Goal: Task Accomplishment & Management: Complete application form

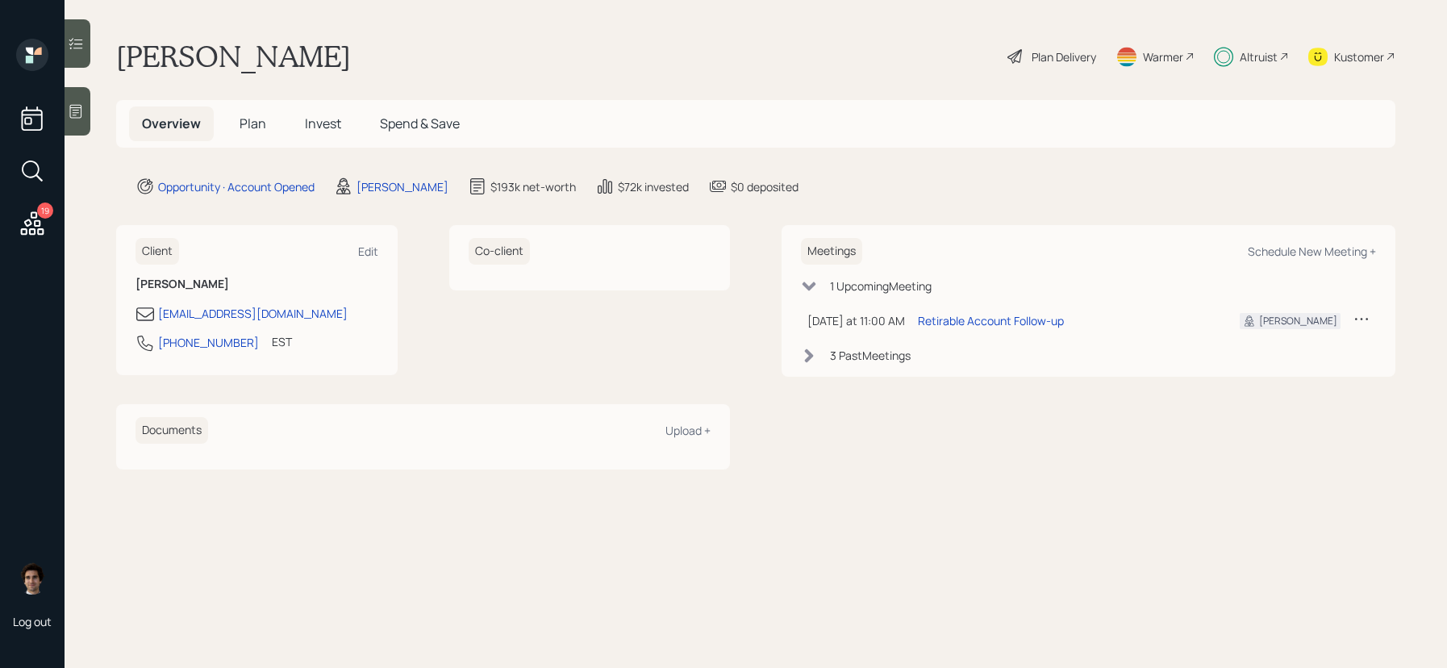
click at [330, 138] on h5 "Invest" at bounding box center [323, 123] width 62 height 35
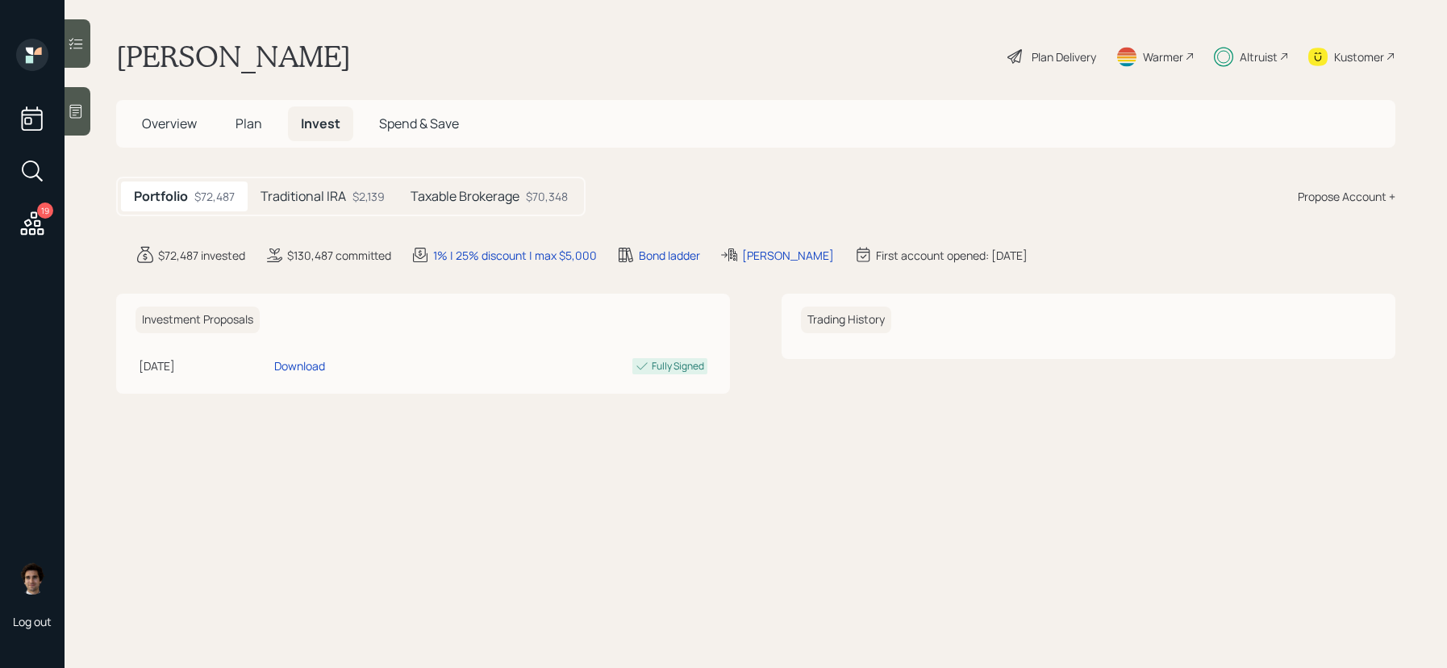
click at [60, 223] on div "19 Log out" at bounding box center [32, 334] width 65 height 668
click at [40, 223] on icon at bounding box center [32, 222] width 23 height 23
click at [459, 191] on h5 "Taxable Brokerage" at bounding box center [465, 196] width 109 height 15
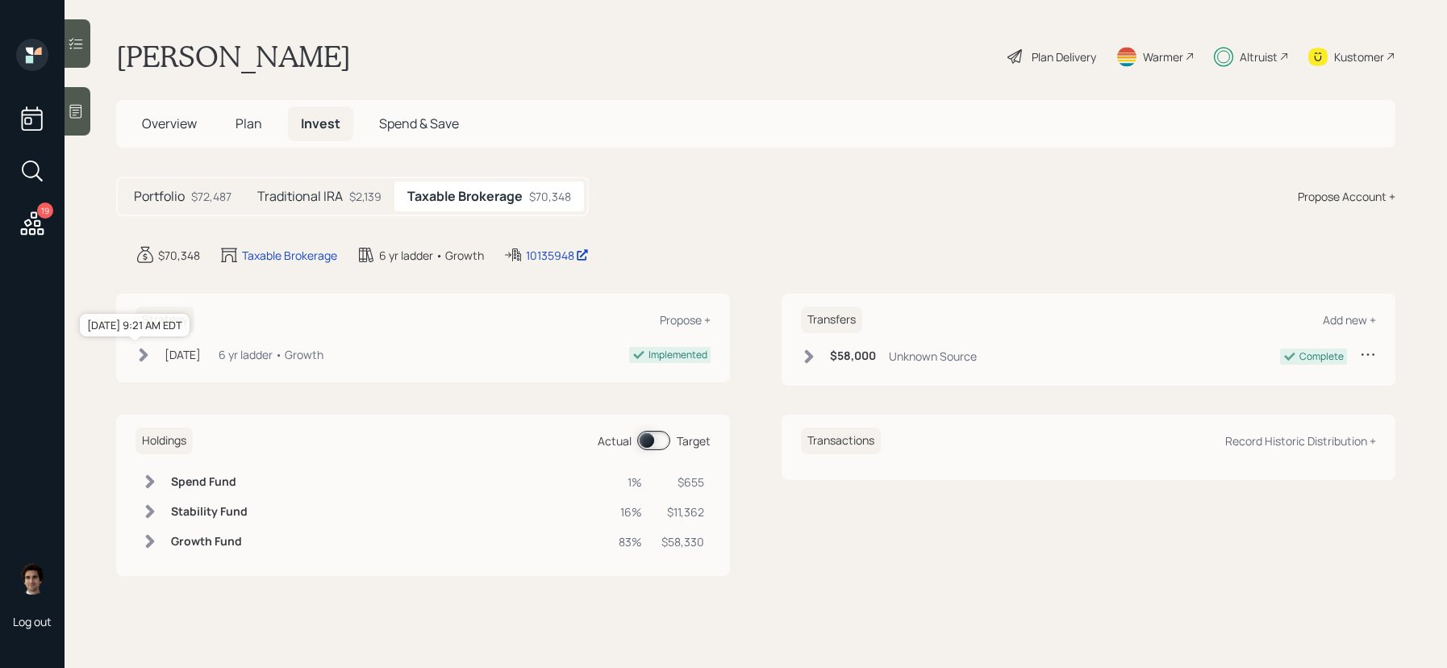
click at [179, 346] on div "[DATE]" at bounding box center [183, 354] width 36 height 17
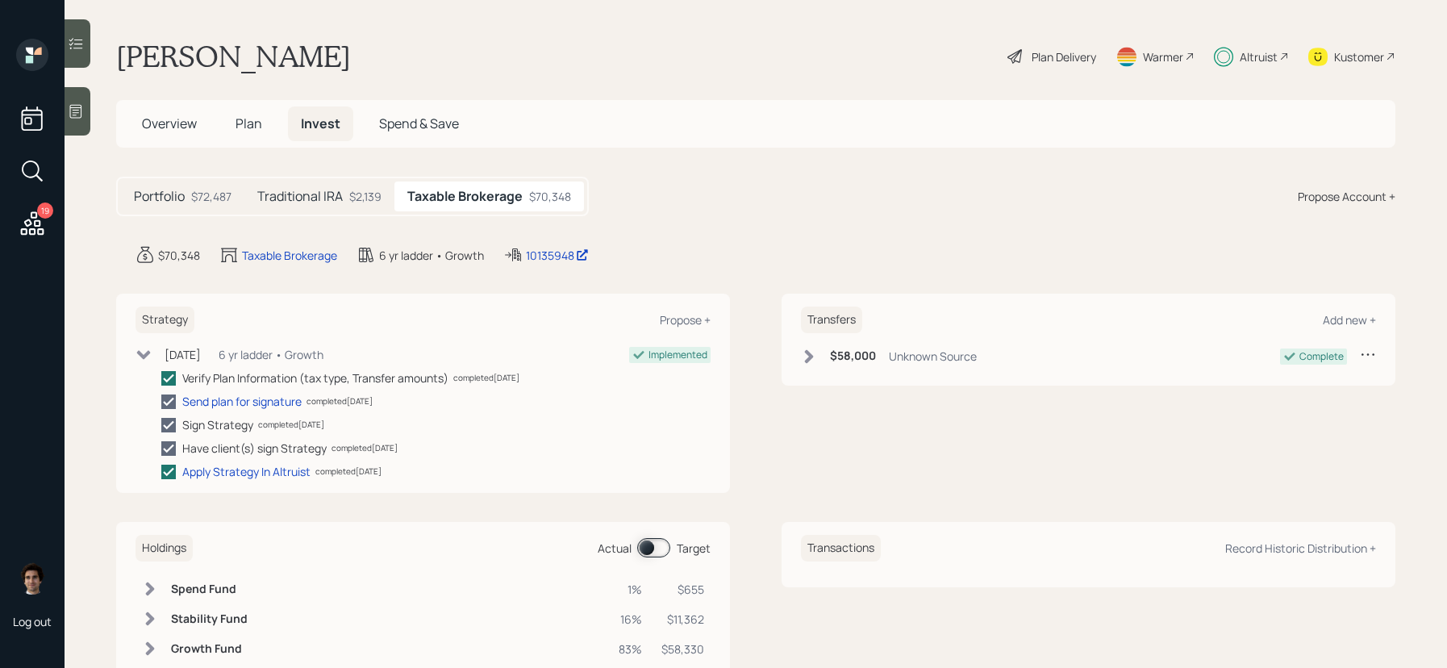
click at [315, 203] on h5 "Traditional IRA" at bounding box center [300, 196] width 86 height 15
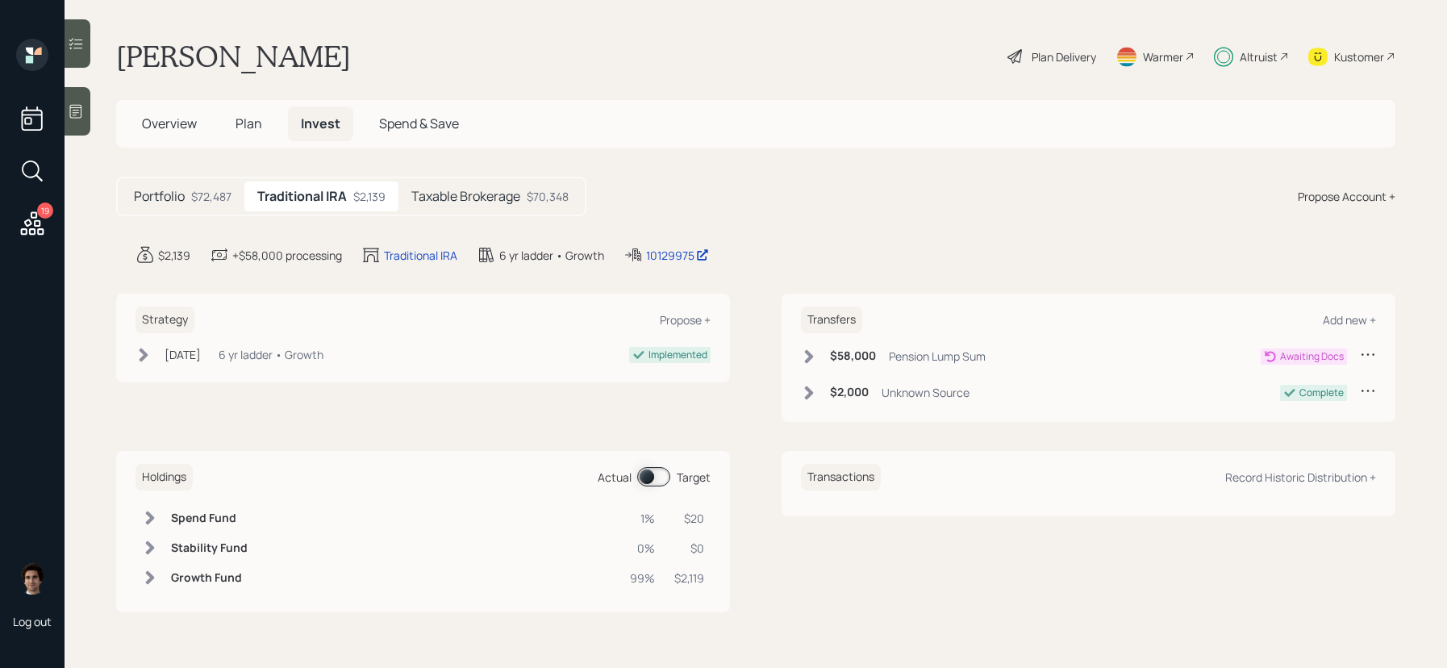
click at [248, 356] on div "6 yr ladder • Growth" at bounding box center [271, 354] width 105 height 17
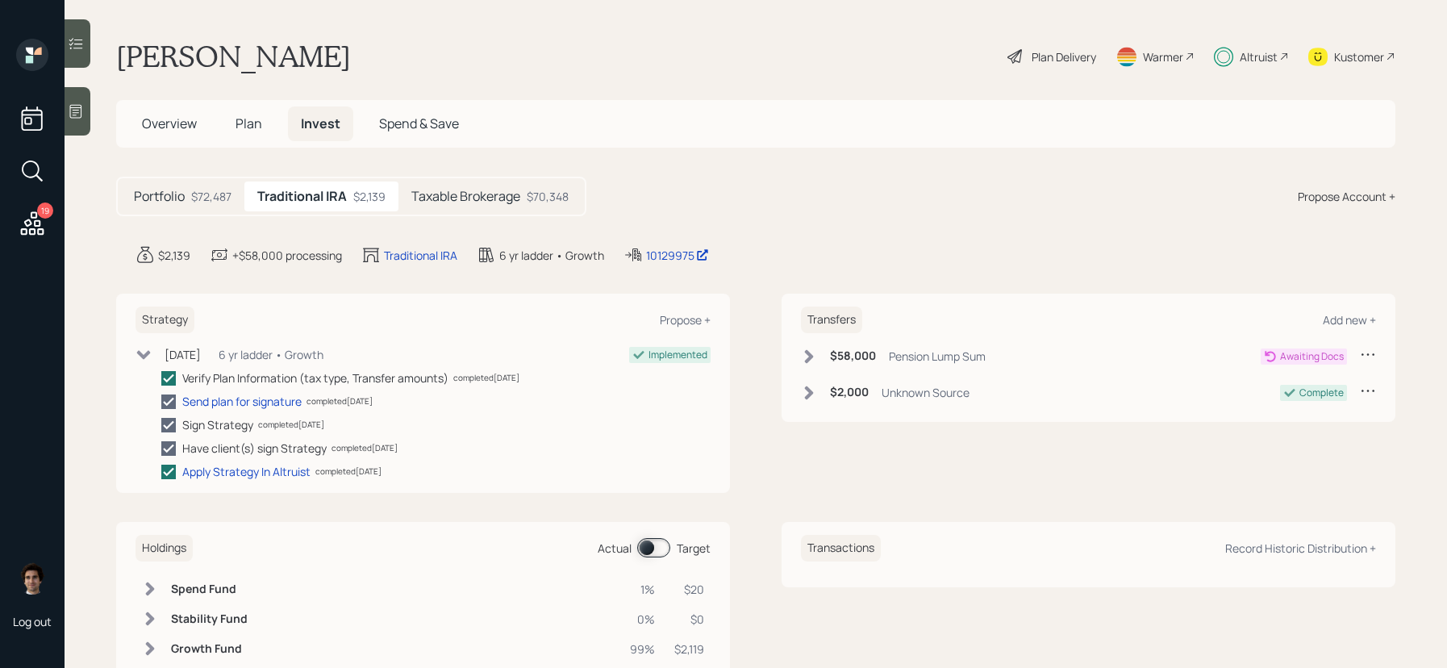
click at [155, 196] on h5 "Portfolio" at bounding box center [159, 196] width 51 height 15
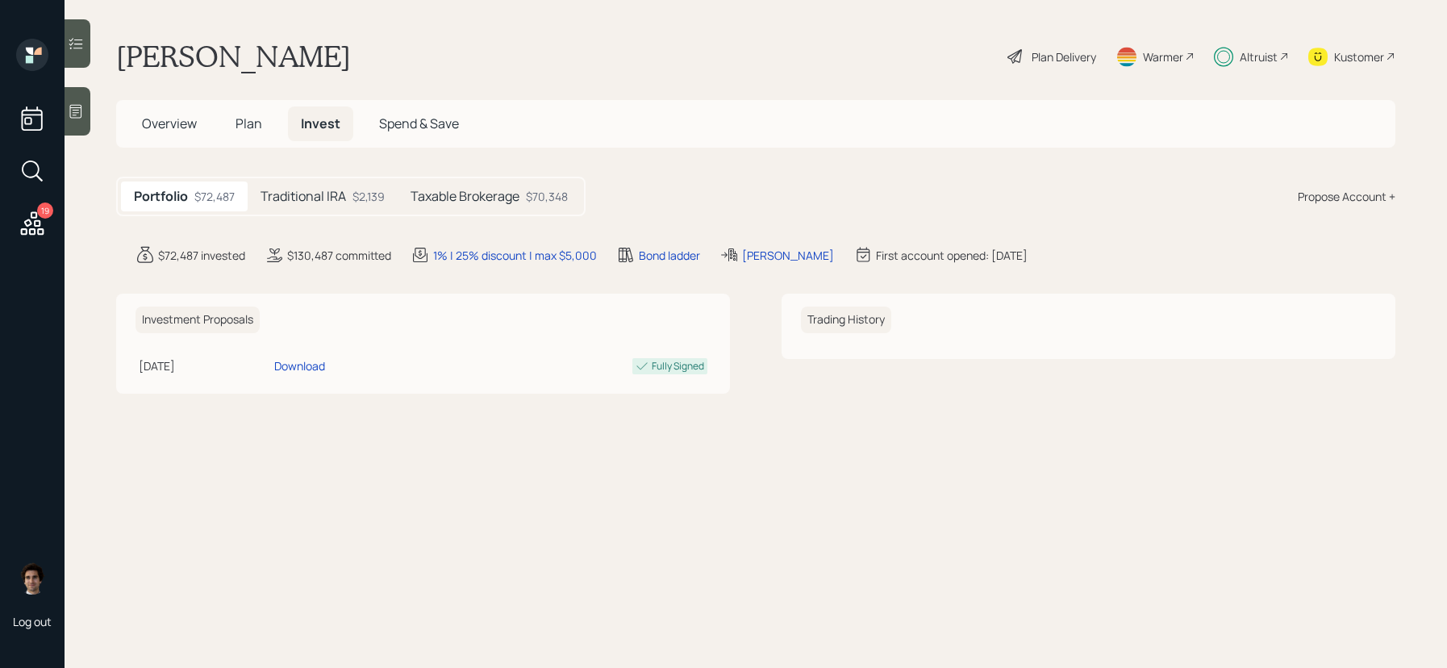
click at [323, 202] on h5 "Traditional IRA" at bounding box center [304, 196] width 86 height 15
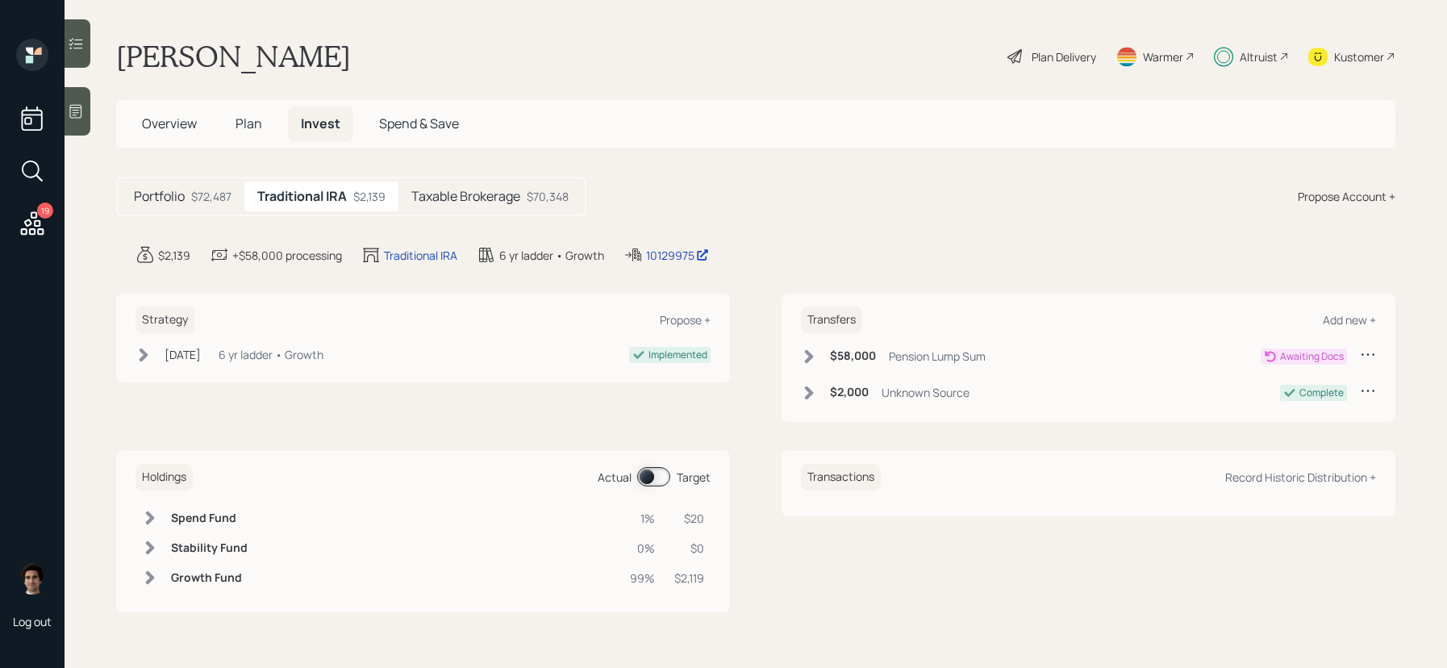
click at [445, 204] on h5 "Taxable Brokerage" at bounding box center [465, 196] width 109 height 15
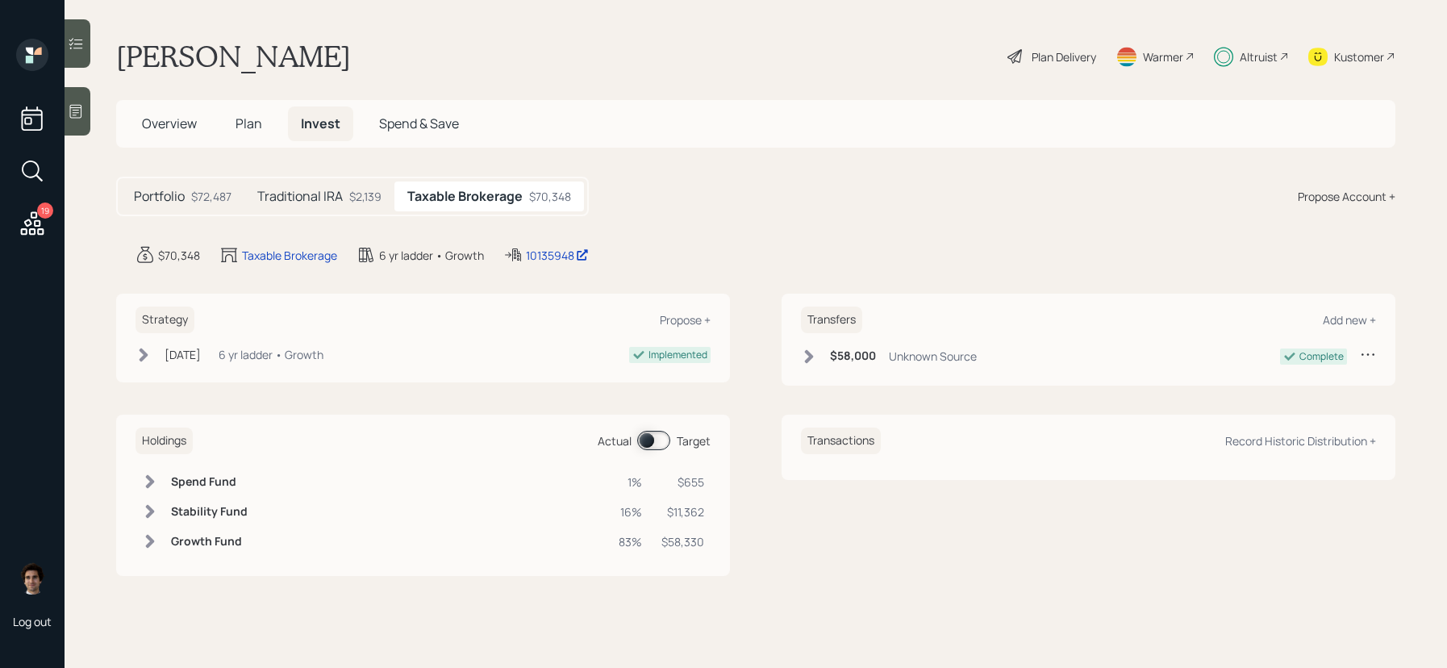
click at [1040, 61] on div "Plan Delivery" at bounding box center [1064, 56] width 65 height 17
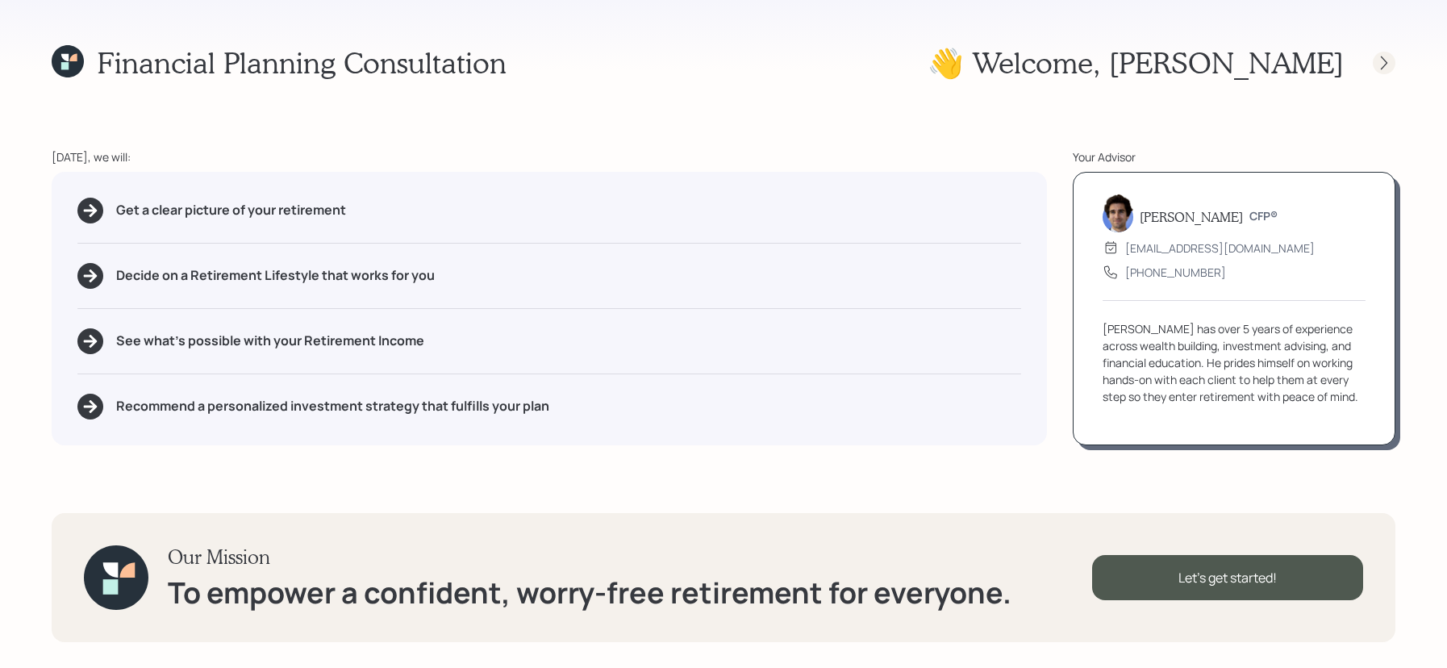
click at [1388, 57] on icon at bounding box center [1384, 63] width 16 height 16
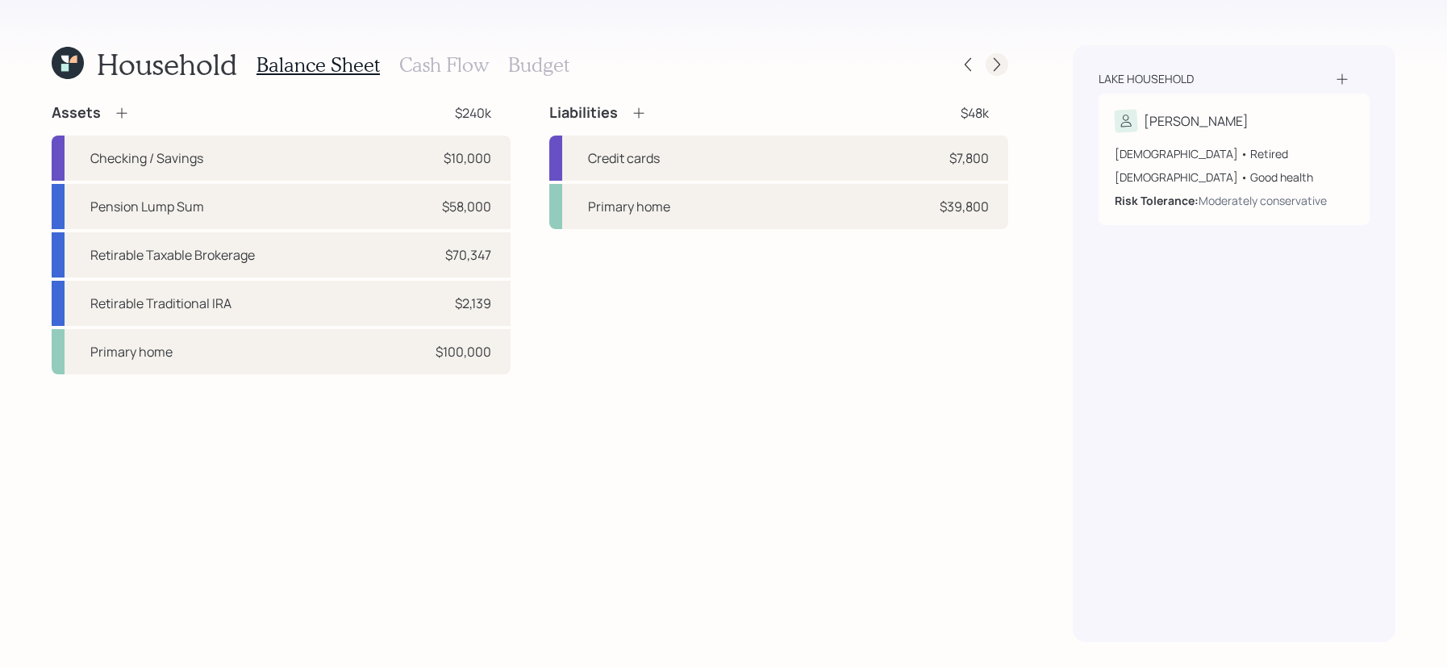
click at [996, 63] on icon at bounding box center [997, 64] width 16 height 16
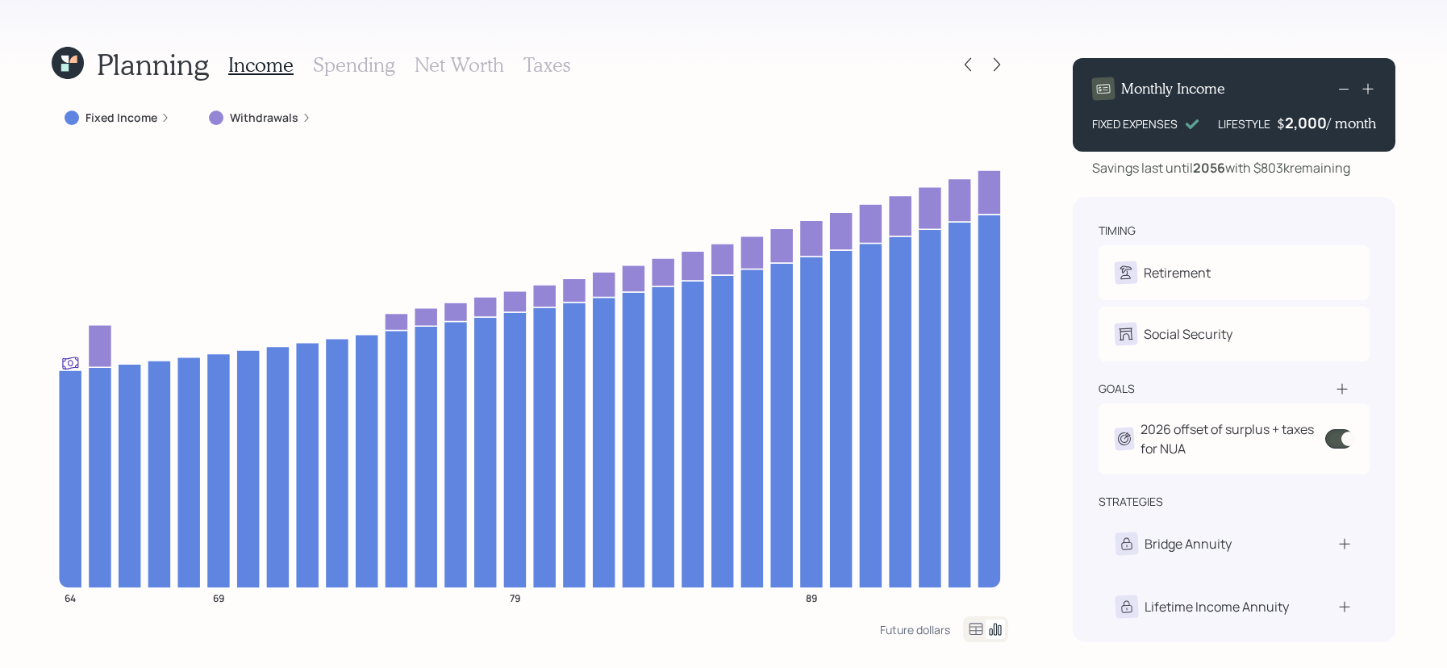
click at [140, 111] on label "Fixed Income" at bounding box center [122, 118] width 72 height 16
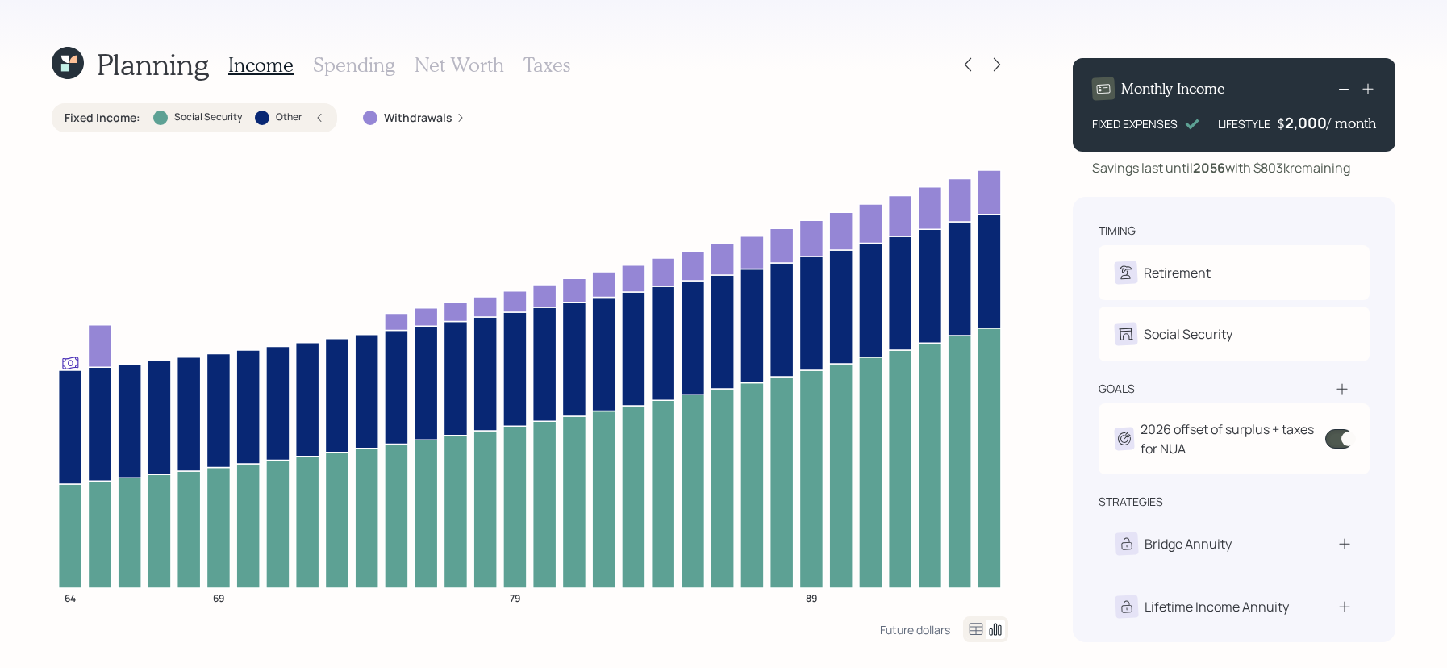
click at [286, 114] on label "Other" at bounding box center [289, 118] width 26 height 14
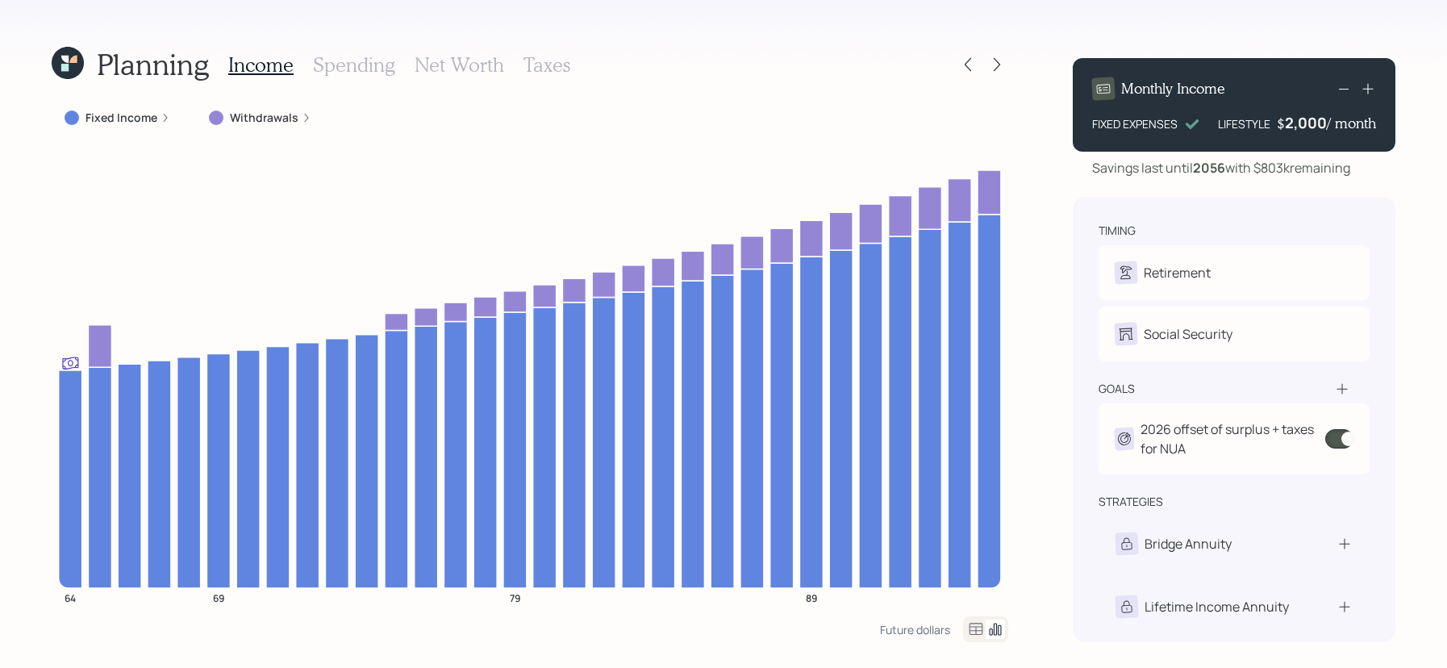
click at [146, 132] on div "Fixed Income" at bounding box center [118, 117] width 132 height 29
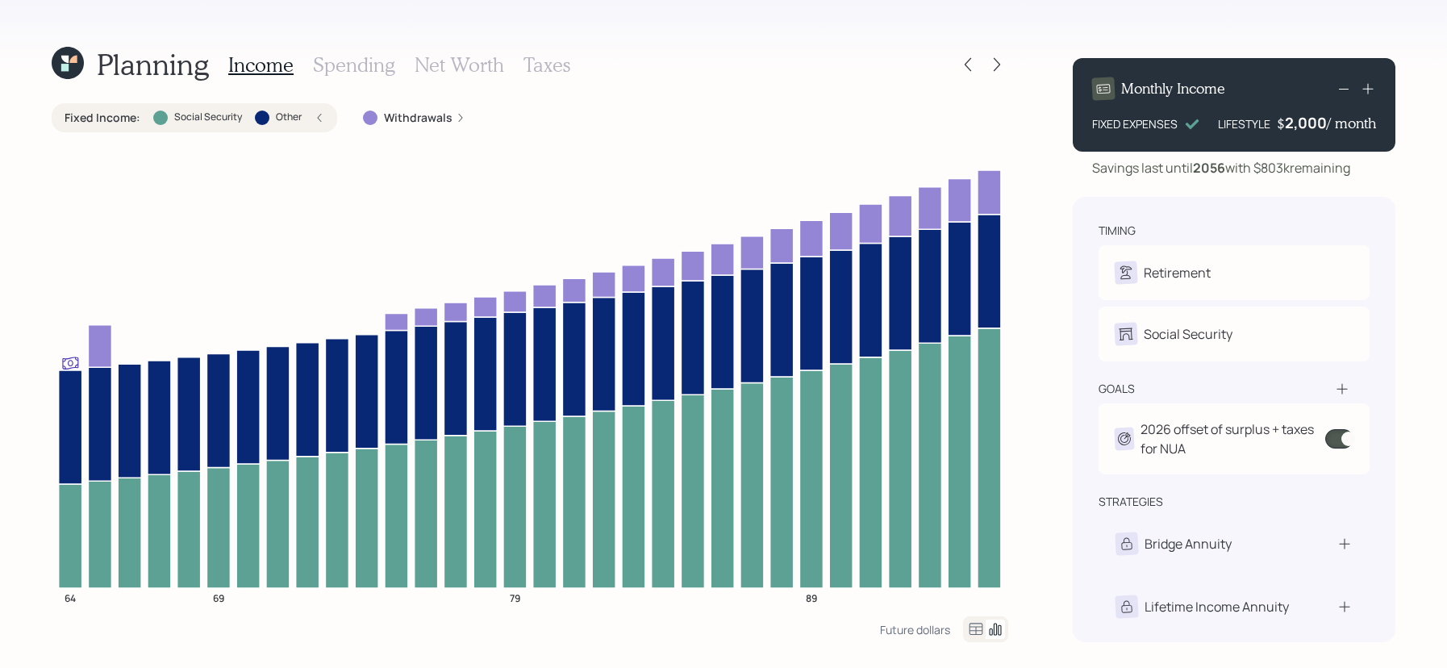
click at [146, 132] on div "Fixed Income : Social Security Other" at bounding box center [195, 117] width 286 height 29
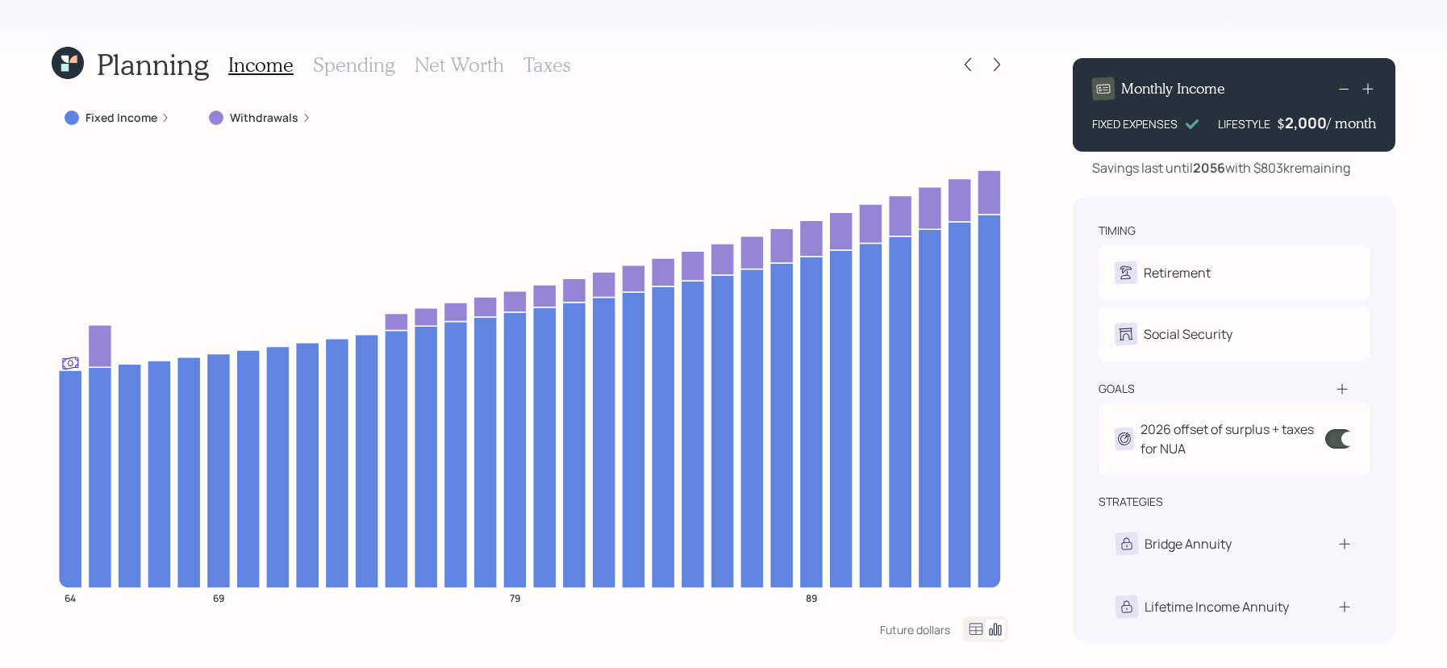
click at [983, 70] on div at bounding box center [983, 64] width 52 height 23
click at [993, 70] on icon at bounding box center [997, 64] width 16 height 16
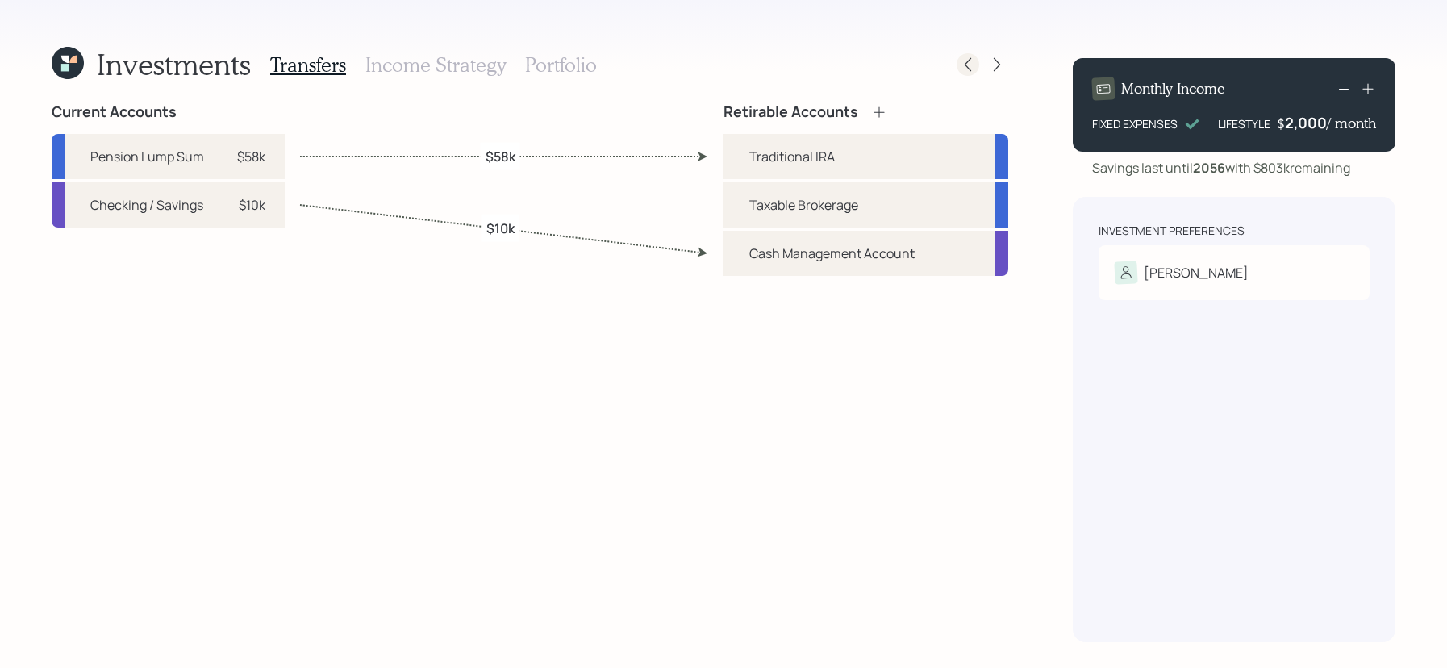
click at [962, 59] on icon at bounding box center [968, 64] width 16 height 16
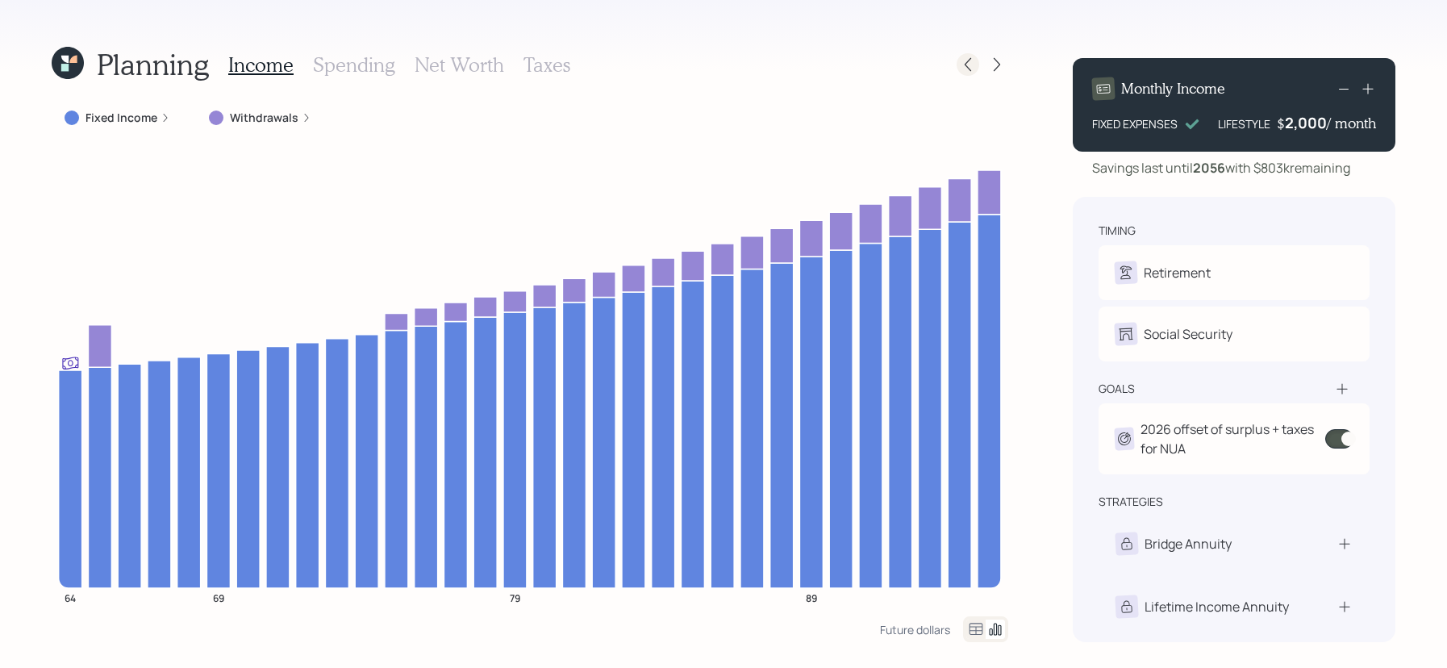
click at [964, 72] on icon at bounding box center [968, 64] width 16 height 16
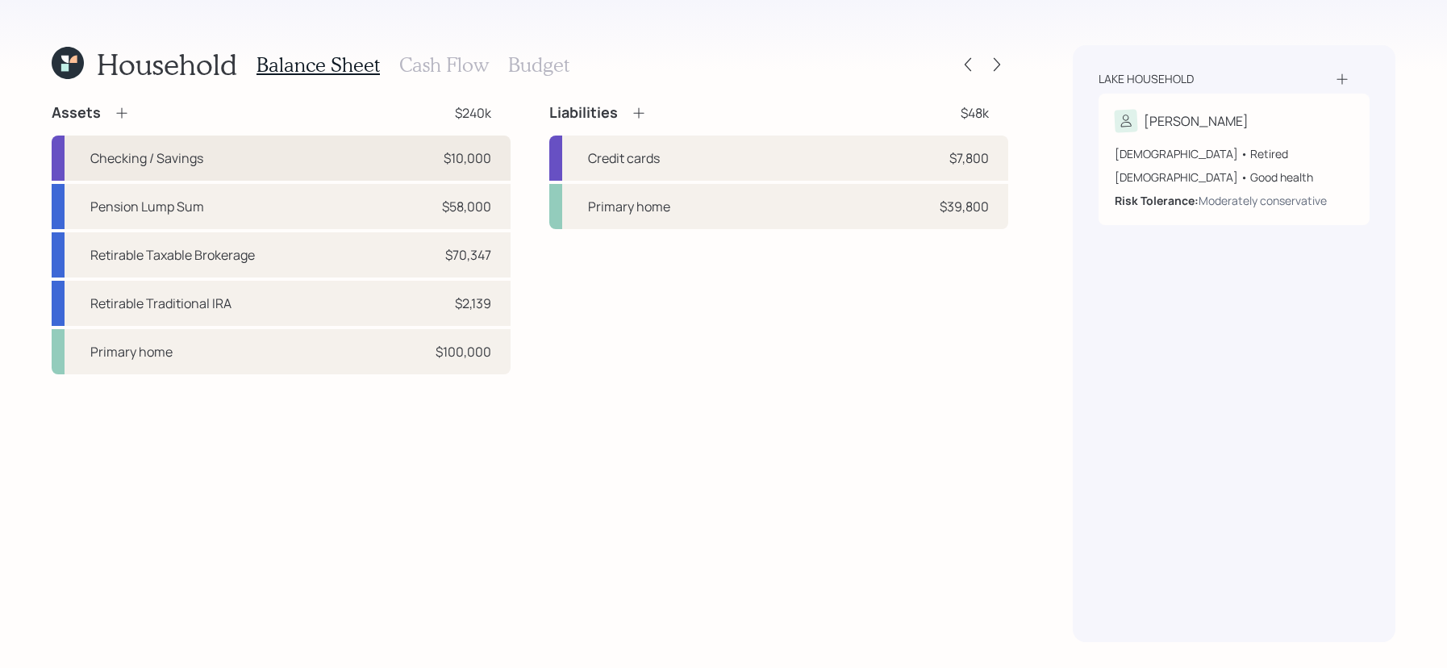
click at [328, 173] on div "Checking / Savings $10,000" at bounding box center [281, 158] width 459 height 45
select select "emergency_fund"
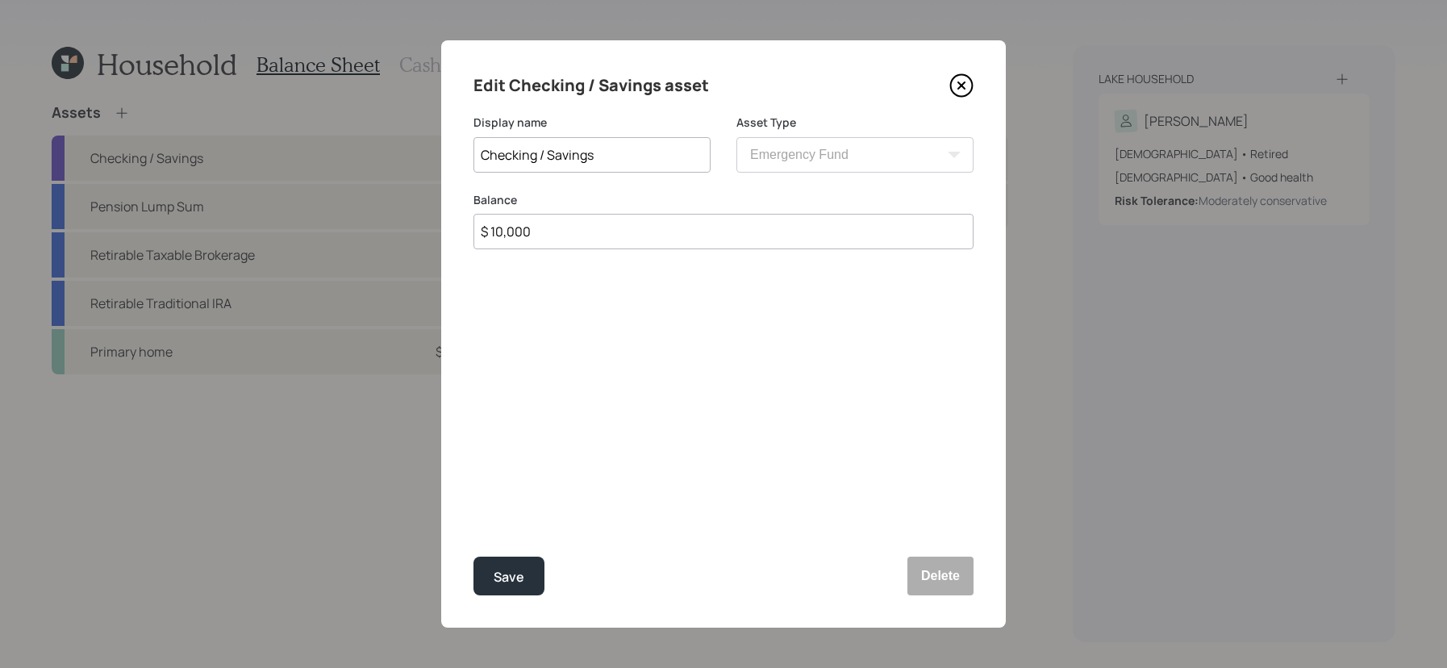
click at [738, 211] on div "Balance $ 10,000" at bounding box center [724, 221] width 500 height 58
click at [958, 73] on icon at bounding box center [962, 85] width 24 height 24
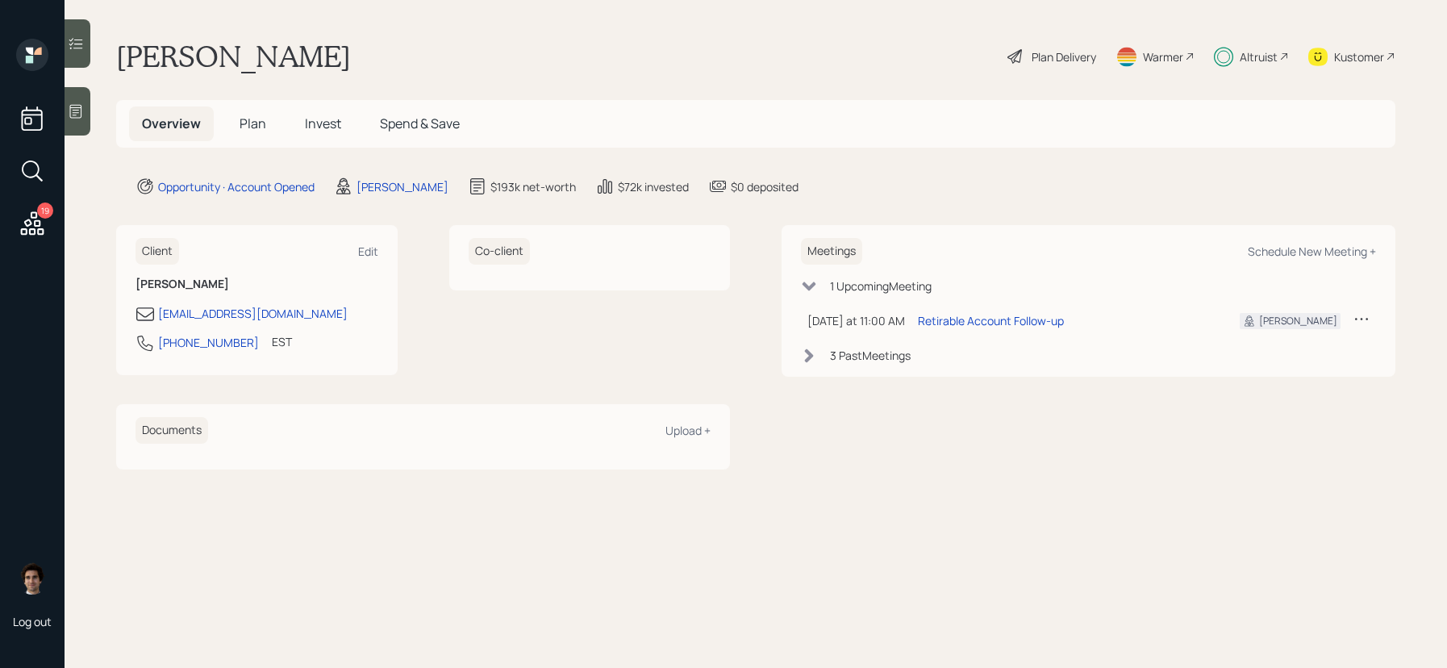
click at [1217, 53] on icon at bounding box center [1223, 57] width 19 height 20
click at [250, 136] on h5 "Plan" at bounding box center [253, 123] width 52 height 35
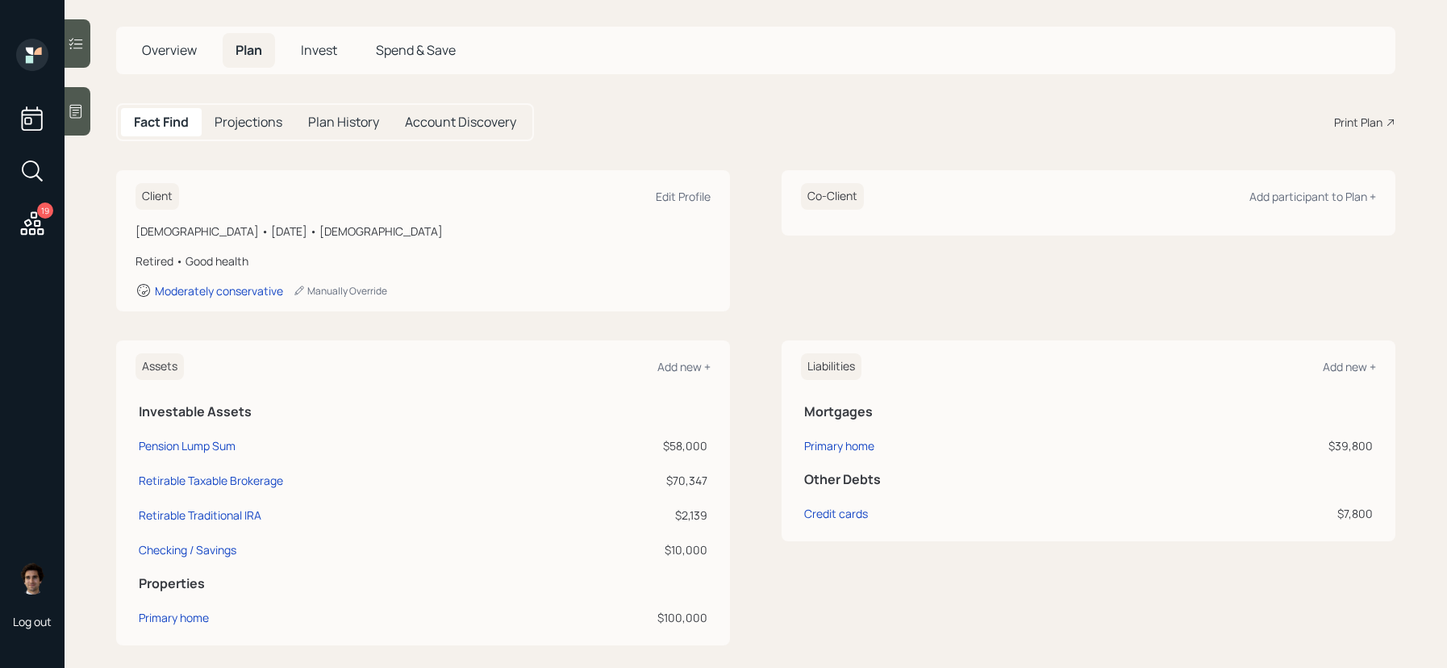
scroll to position [73, 0]
